Goal: Task Accomplishment & Management: Manage account settings

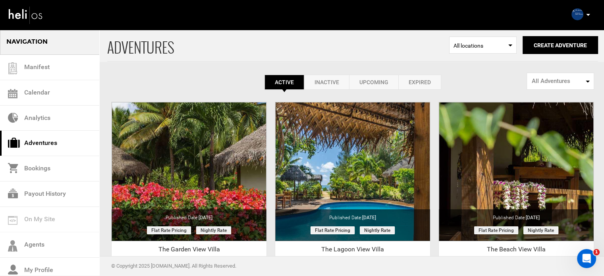
click at [435, 78] on link "Expired" at bounding box center [419, 82] width 43 height 15
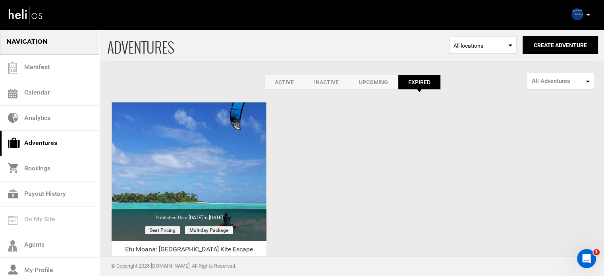
click at [281, 84] on link "Active" at bounding box center [284, 82] width 39 height 15
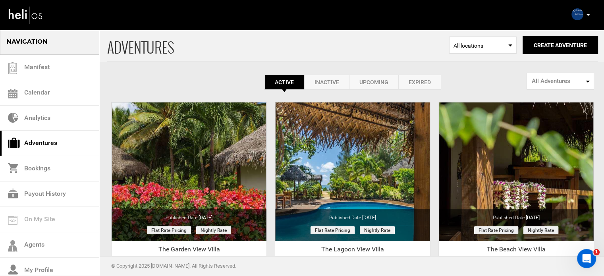
click at [588, 15] on icon at bounding box center [588, 15] width 4 height 2
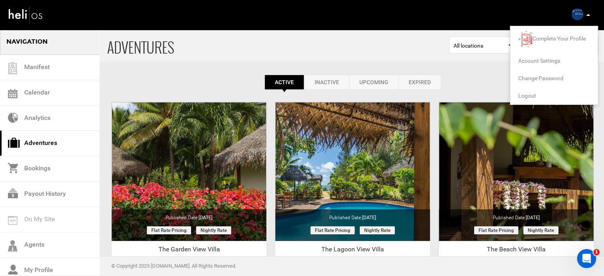
click at [531, 95] on span "Logout" at bounding box center [527, 96] width 18 height 6
